Goal: Navigation & Orientation: Understand site structure

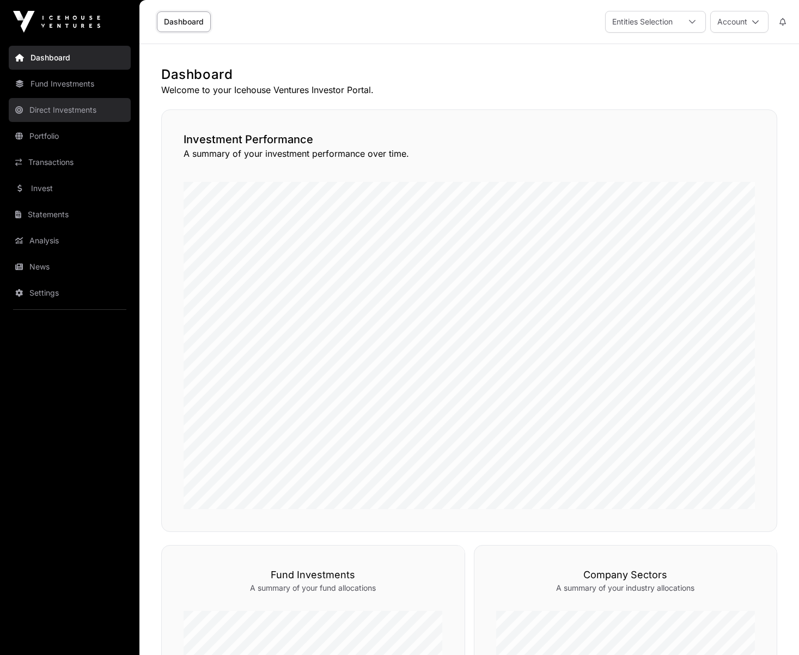
click at [56, 113] on link "Direct Investments" at bounding box center [70, 110] width 122 height 24
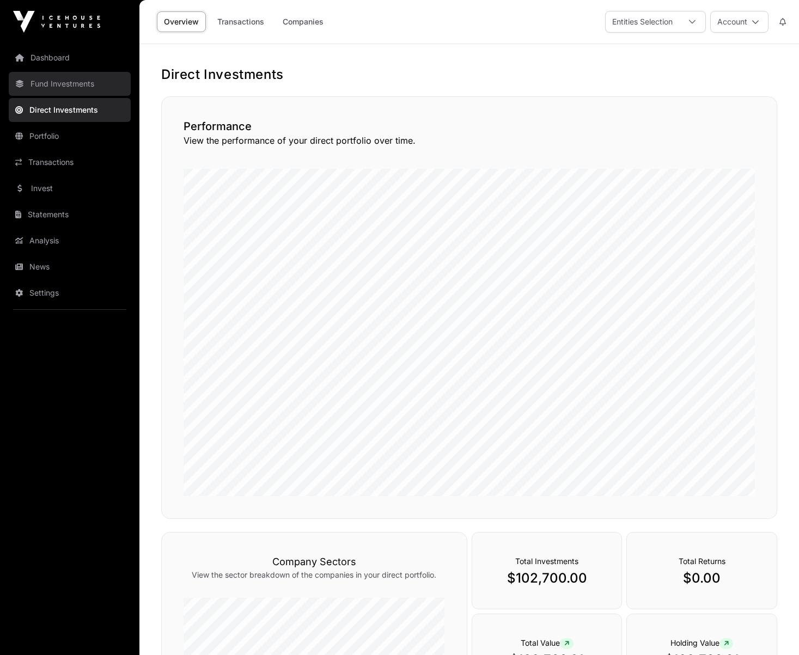
click at [60, 80] on link "Fund Investments" at bounding box center [70, 84] width 122 height 24
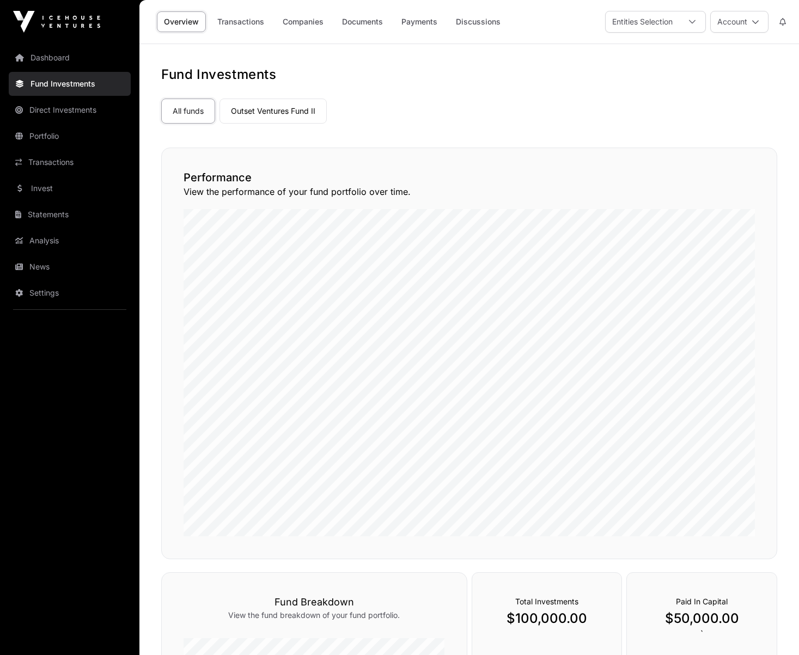
click at [49, 57] on link "Dashboard" at bounding box center [70, 58] width 122 height 24
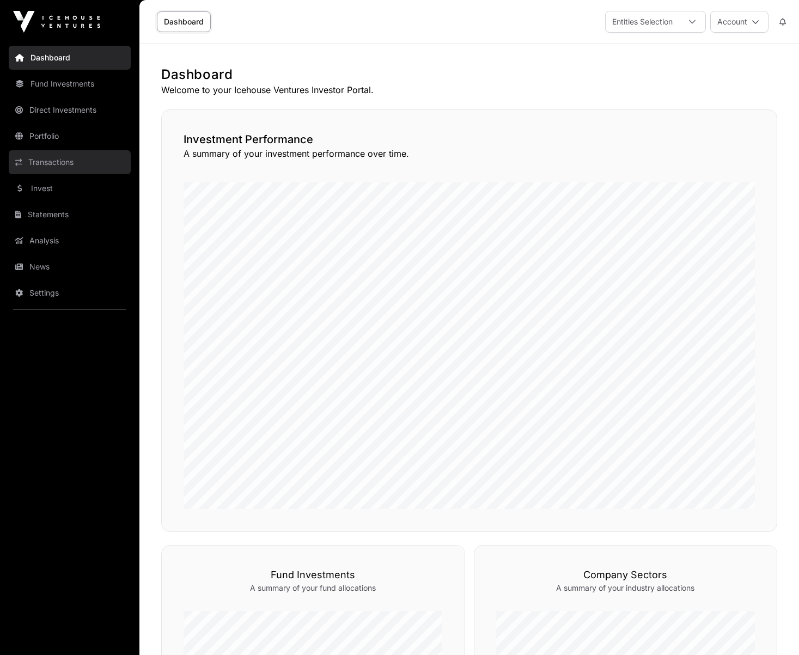
click at [64, 154] on link "Transactions" at bounding box center [70, 162] width 122 height 24
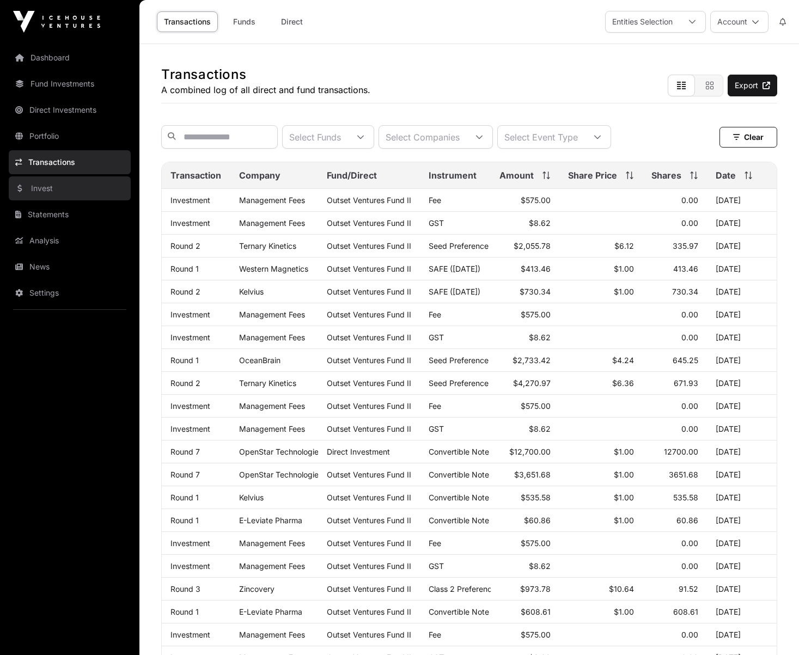
click at [58, 194] on link "Invest" at bounding box center [70, 188] width 122 height 24
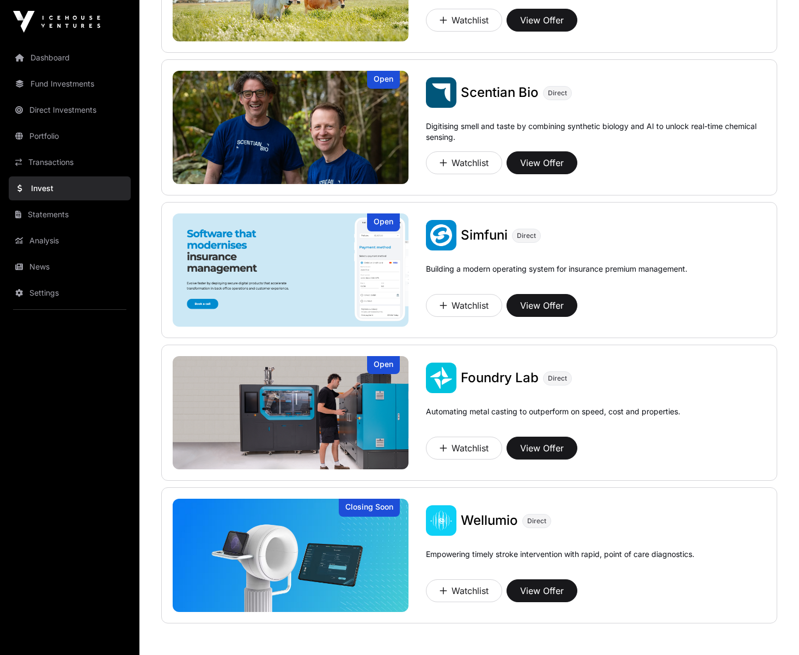
scroll to position [554, 0]
